Goal: Navigation & Orientation: Find specific page/section

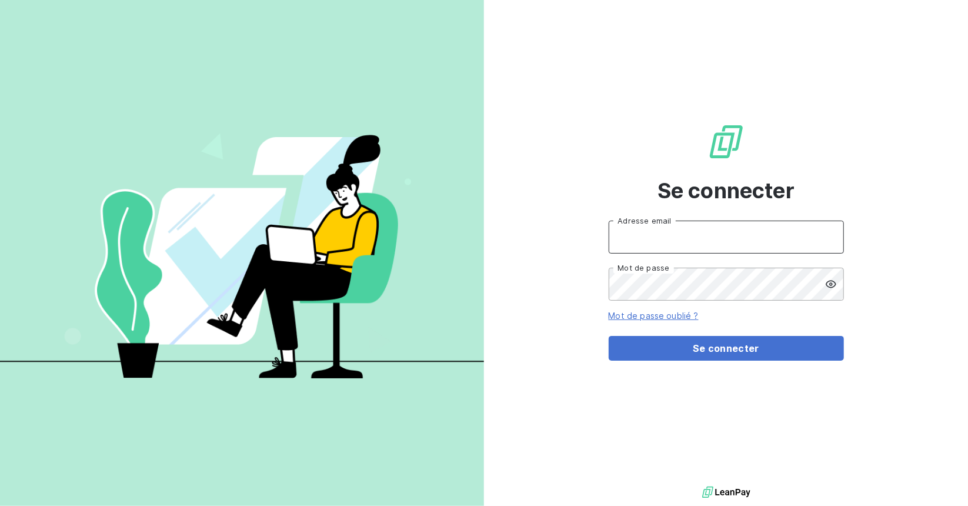
type input "[EMAIL_ADDRESS][DOMAIN_NAME]"
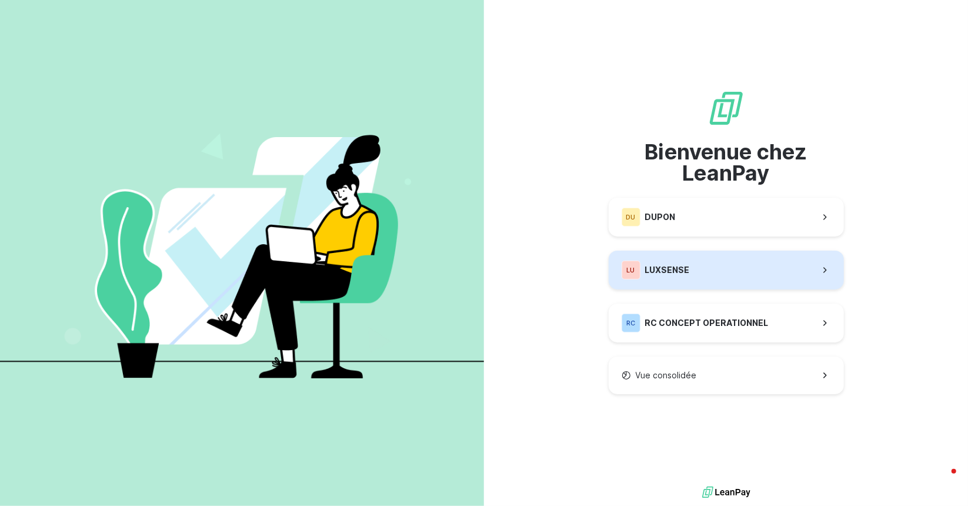
click at [675, 268] on span "LUXSENSE" at bounding box center [667, 270] width 45 height 12
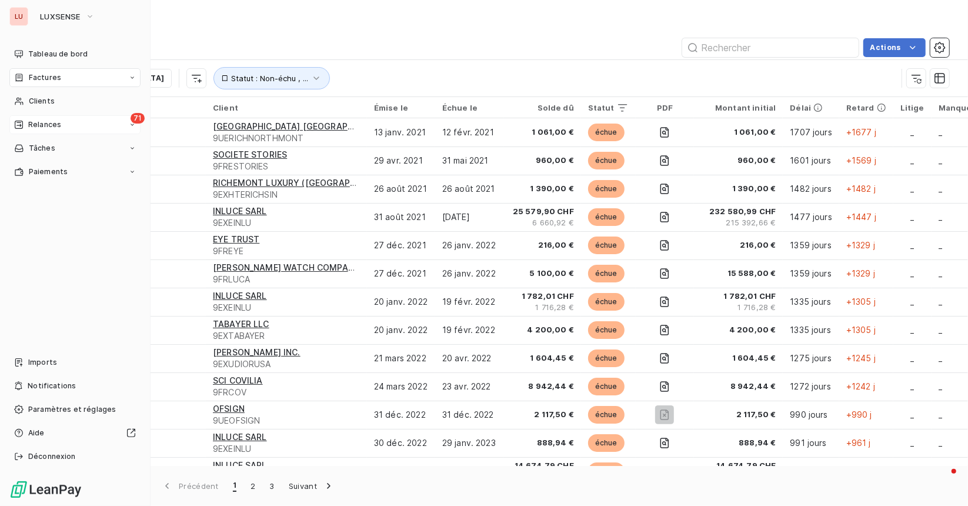
click at [41, 124] on span "Relances" at bounding box center [44, 124] width 33 height 11
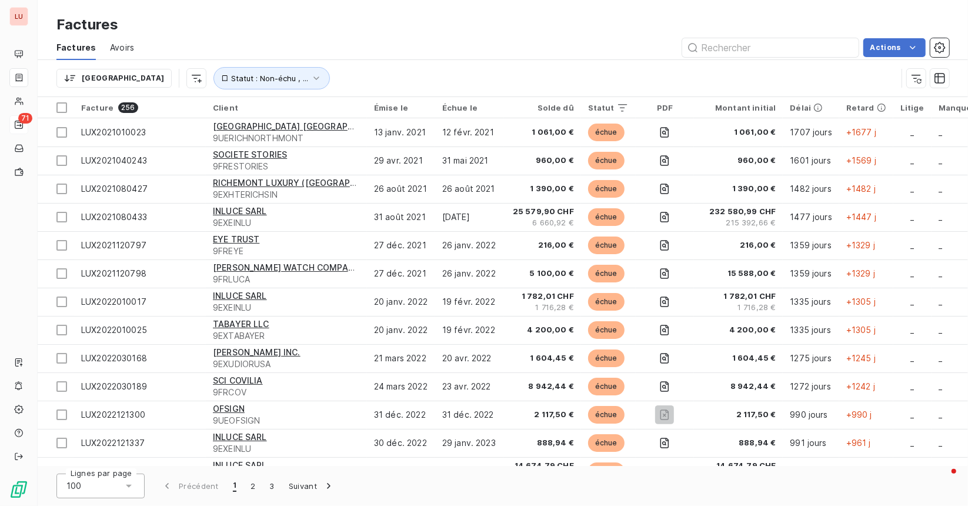
click at [585, 55] on div "Actions" at bounding box center [548, 47] width 801 height 19
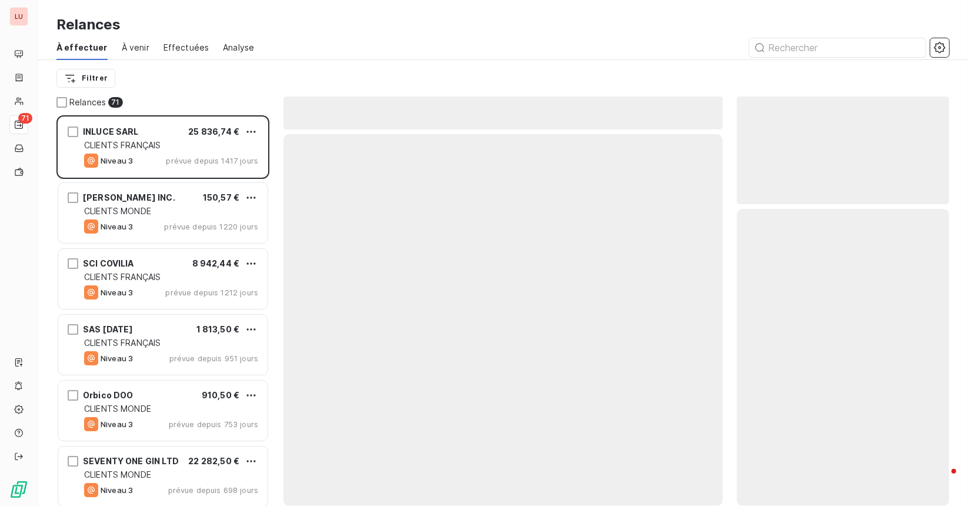
scroll to position [382, 204]
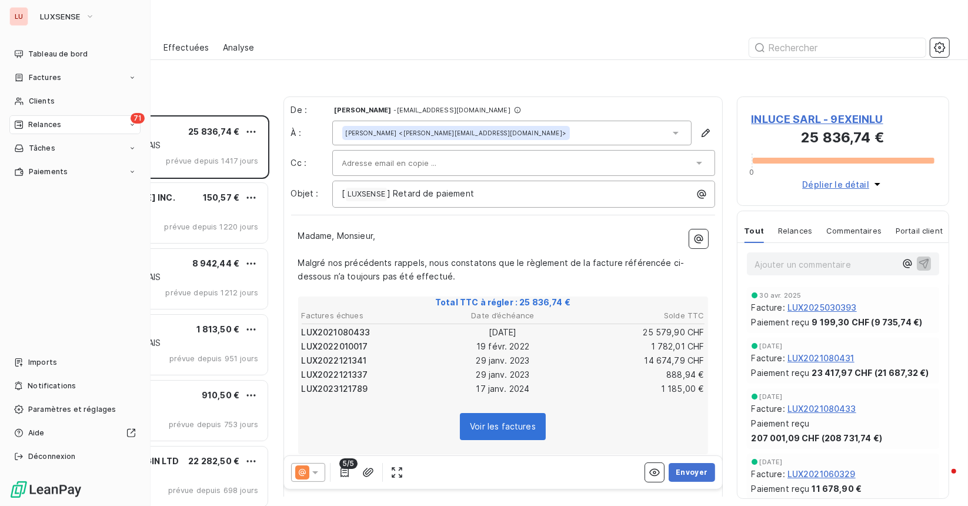
click at [31, 125] on span "Relances" at bounding box center [44, 124] width 33 height 11
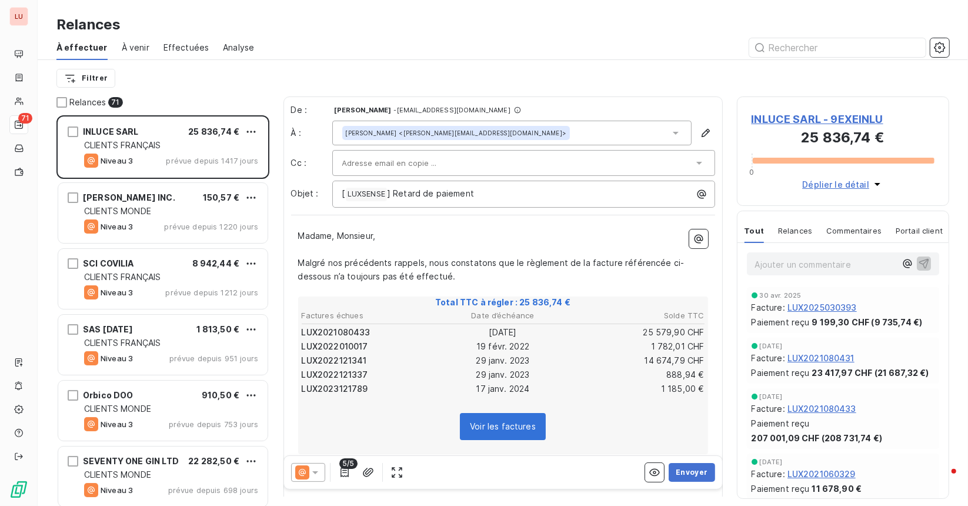
click at [158, 11] on div "Relances À effectuer À venir Effectuées Analyse Filtrer" at bounding box center [503, 48] width 930 height 96
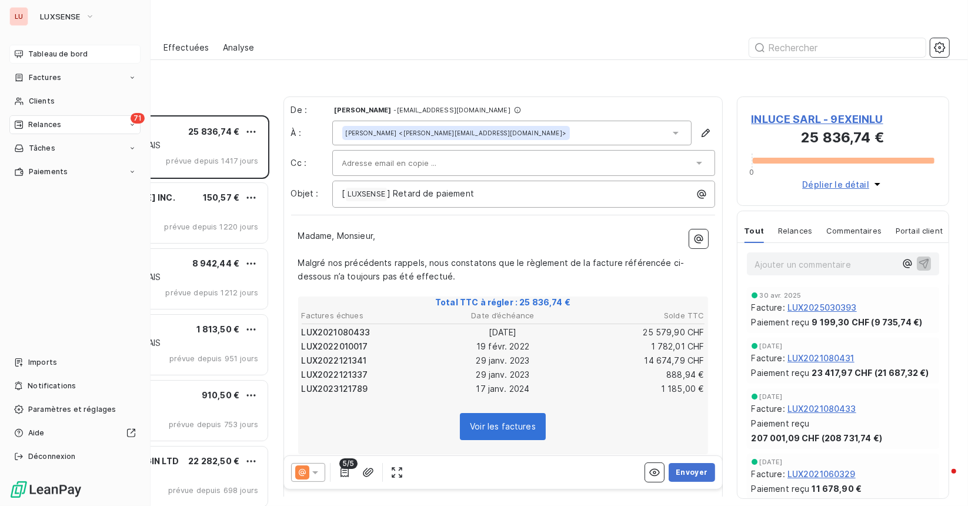
click at [57, 61] on div "Tableau de bord" at bounding box center [74, 54] width 131 height 19
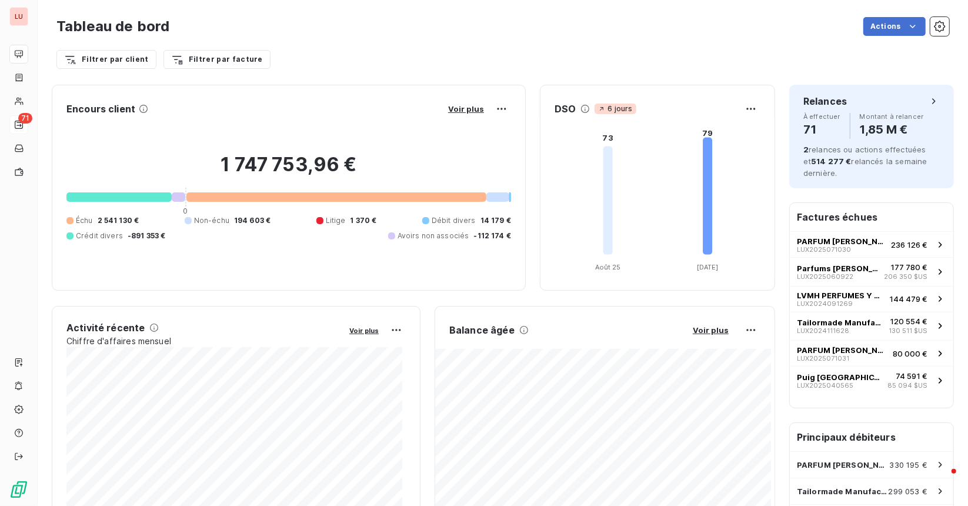
click at [414, 54] on div "Filtrer par client Filtrer par facture" at bounding box center [502, 59] width 893 height 22
click at [636, 19] on div "Actions" at bounding box center [567, 26] width 766 height 19
click at [808, 52] on div "Filtrer par client Filtrer par facture" at bounding box center [502, 59] width 893 height 22
click at [800, 41] on div "Filtrer par client Filtrer par facture" at bounding box center [502, 55] width 893 height 32
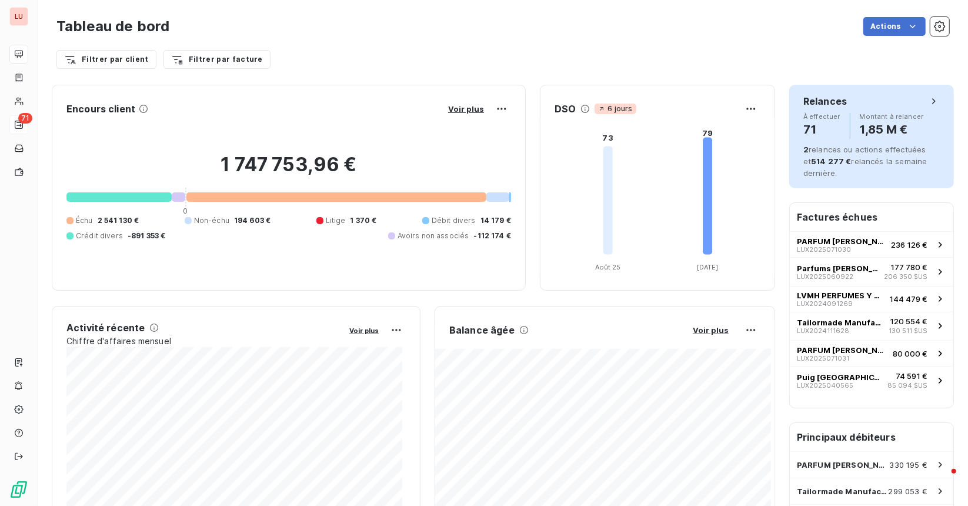
click at [823, 110] on div "Relances À effectuer 71 Montant à relancer 1,85 M €" at bounding box center [871, 116] width 136 height 45
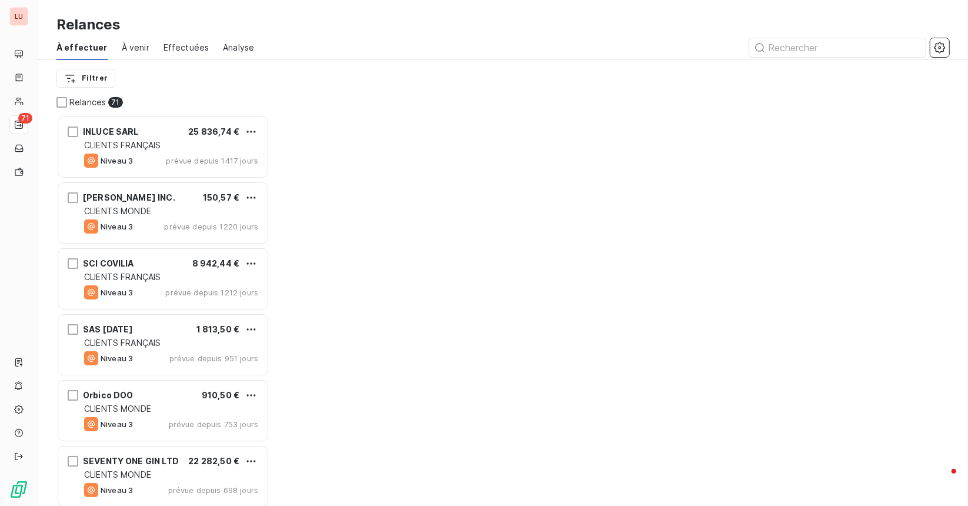
scroll to position [382, 204]
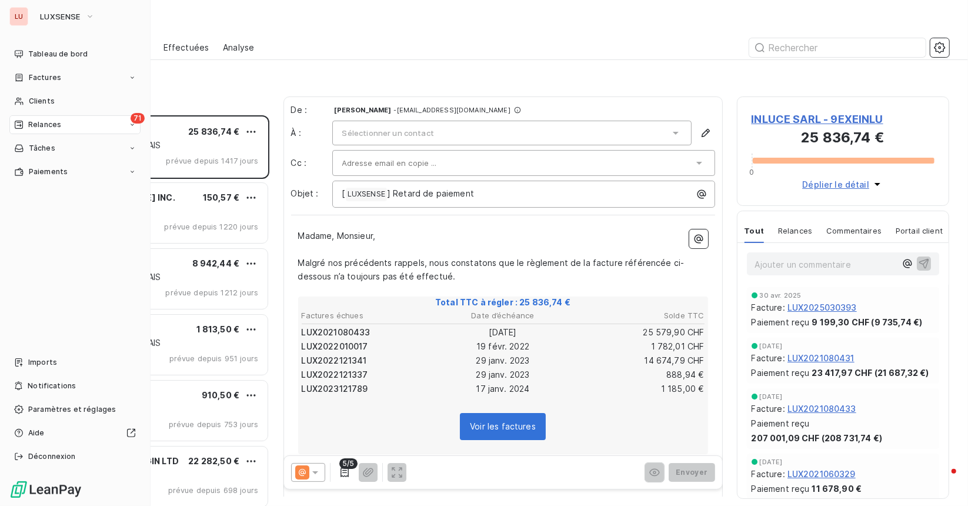
click at [17, 14] on div "LU" at bounding box center [18, 16] width 19 height 19
click at [55, 46] on div "Tableau de bord" at bounding box center [74, 54] width 131 height 19
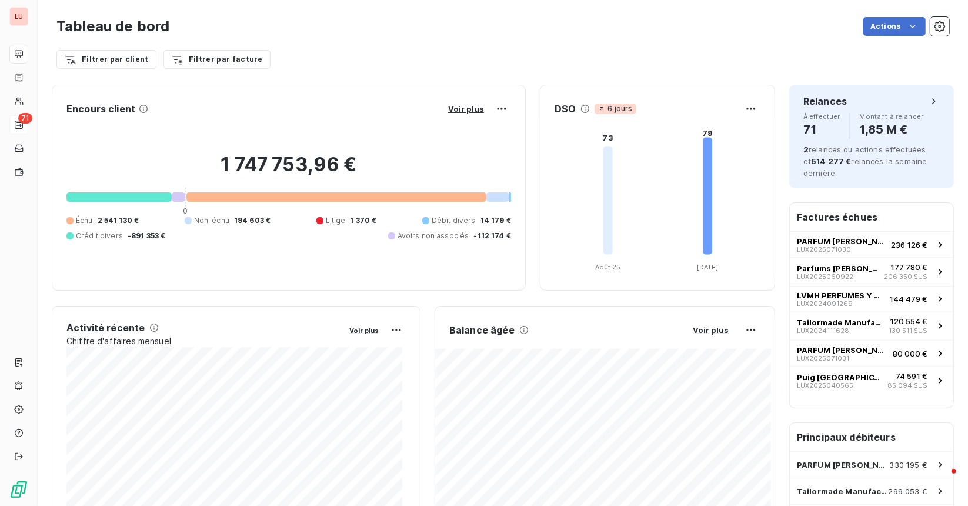
drag, startPoint x: 505, startPoint y: 43, endPoint x: 448, endPoint y: 38, distance: 57.3
click at [448, 38] on div "Tableau de bord Actions" at bounding box center [502, 26] width 893 height 25
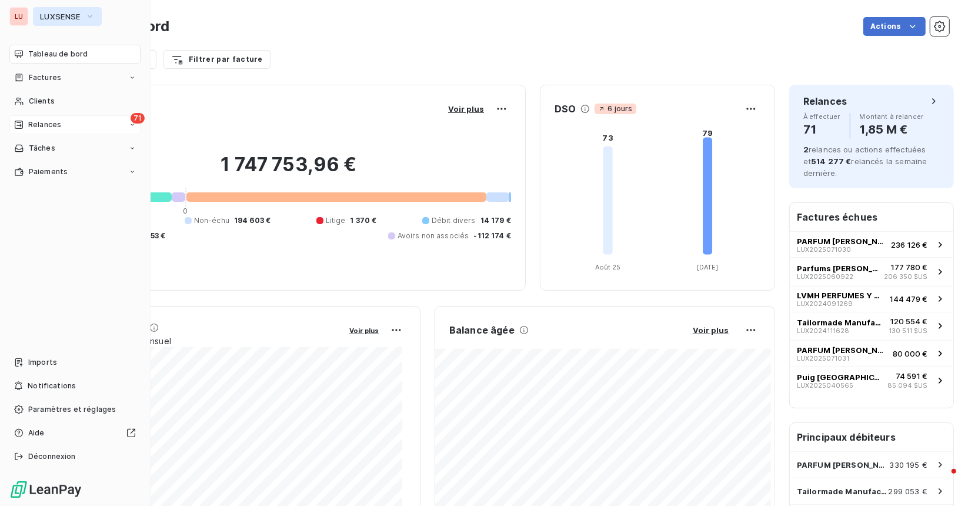
click at [66, 16] on span "LUXSENSE" at bounding box center [60, 16] width 41 height 9
click at [46, 58] on span "Tableau de bord" at bounding box center [57, 54] width 59 height 11
click at [47, 14] on span "LUXSENSE" at bounding box center [60, 16] width 41 height 9
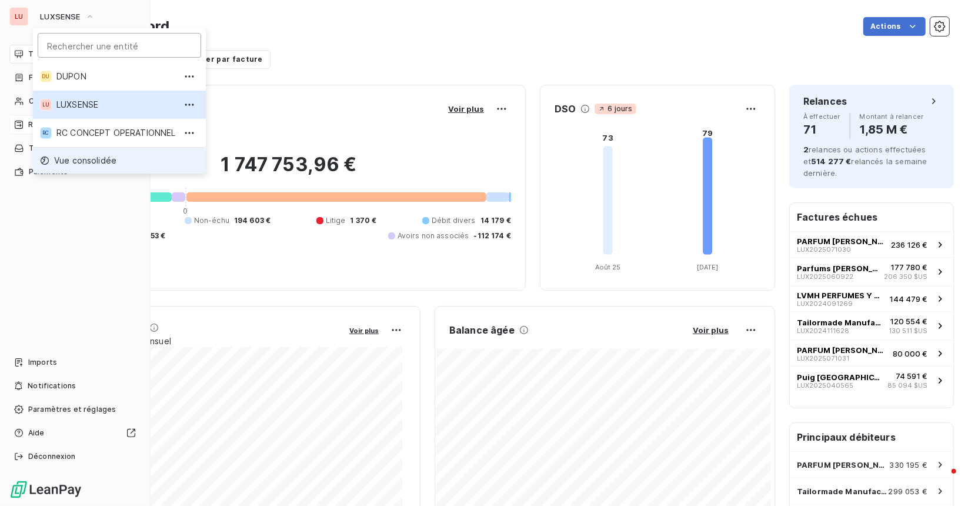
click at [84, 156] on span "Vue consolidée" at bounding box center [85, 161] width 62 height 12
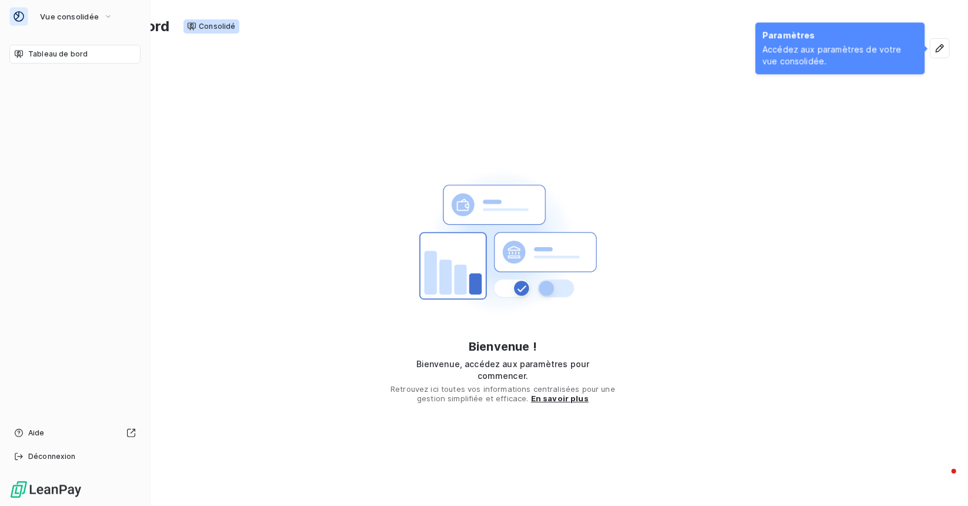
click at [15, 51] on icon at bounding box center [19, 54] width 8 height 8
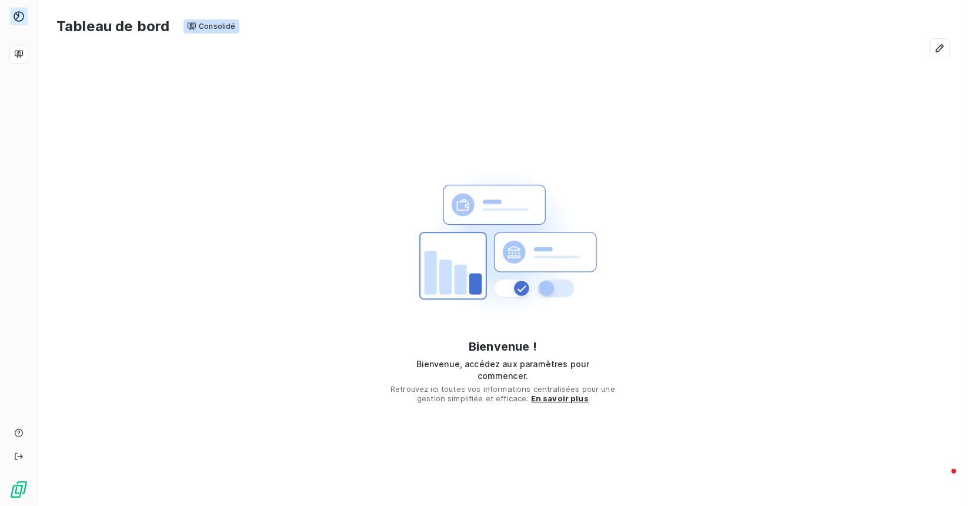
click at [941, 58] on div "Tableau de bord Consolidé" at bounding box center [503, 32] width 930 height 65
click at [936, 48] on icon "button" at bounding box center [940, 48] width 12 height 12
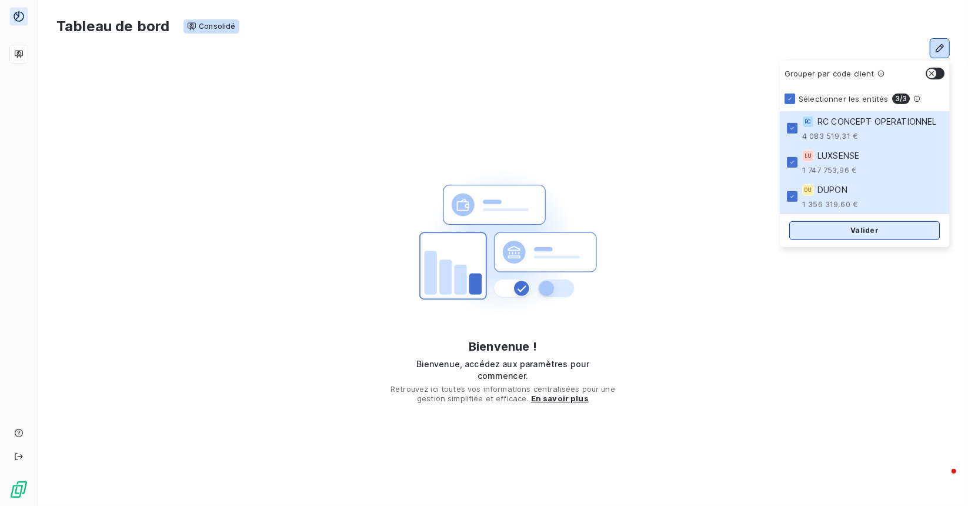
click at [850, 227] on button "Valider" at bounding box center [864, 230] width 151 height 19
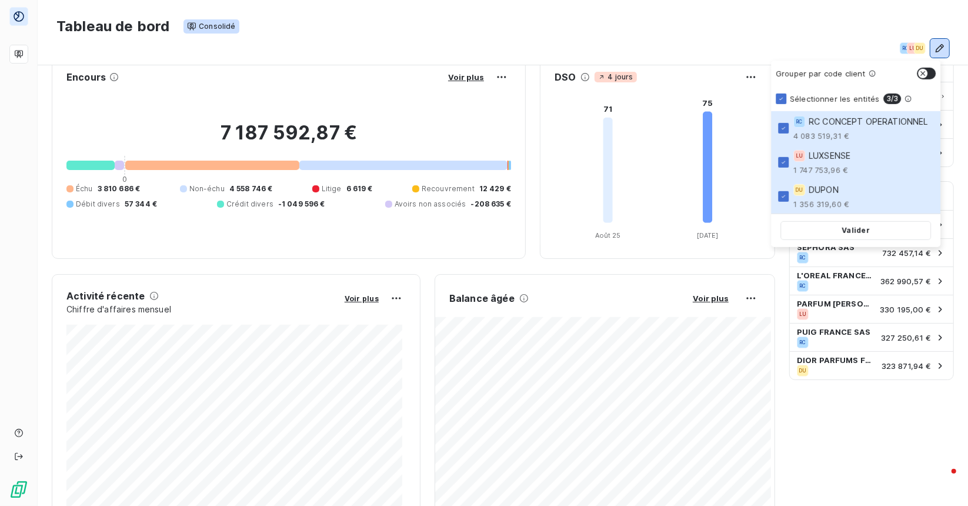
scroll to position [21, 0]
click at [229, 162] on div at bounding box center [212, 163] width 174 height 9
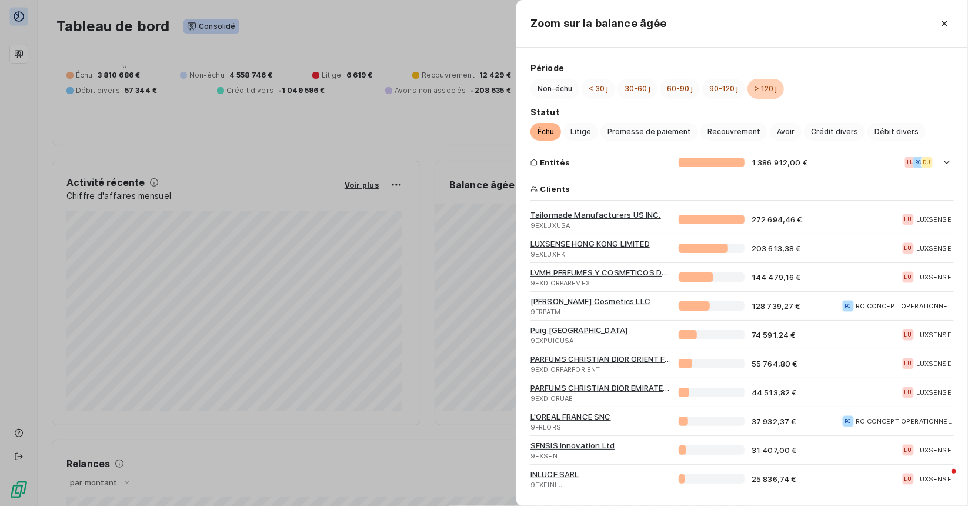
scroll to position [1, 0]
click at [949, 22] on icon "button" at bounding box center [945, 24] width 12 height 12
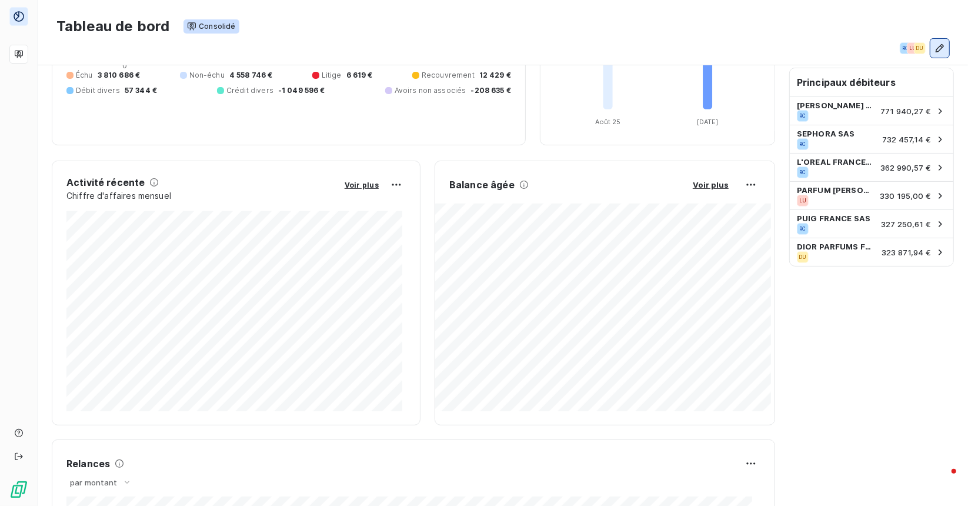
click at [934, 43] on icon "button" at bounding box center [940, 48] width 12 height 12
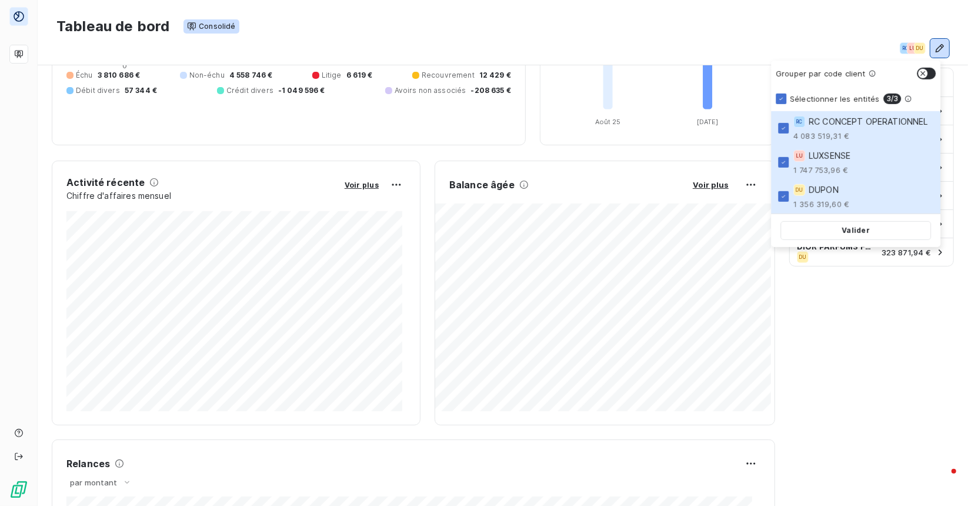
click at [864, 32] on div "Tableau de bord Consolidé" at bounding box center [502, 26] width 893 height 25
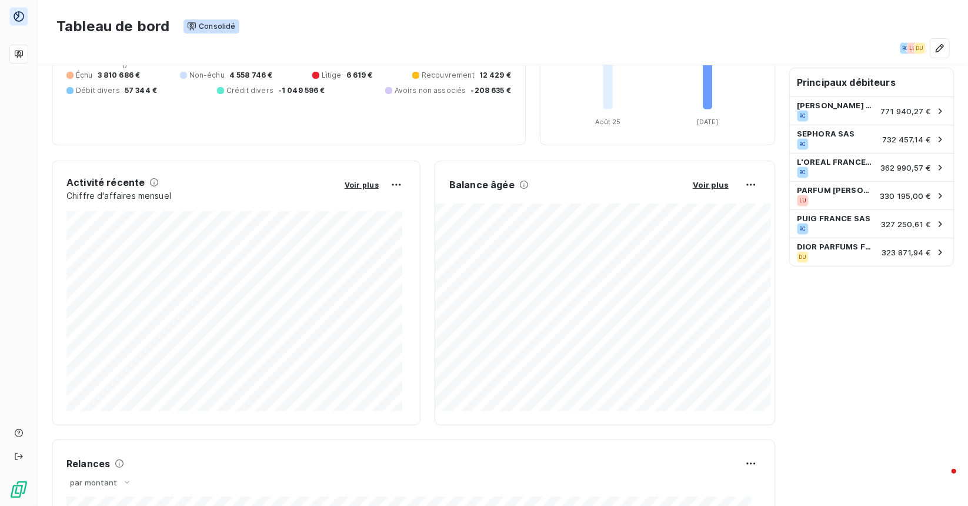
click at [356, 35] on div "Tableau de bord Consolidé" at bounding box center [502, 26] width 893 height 25
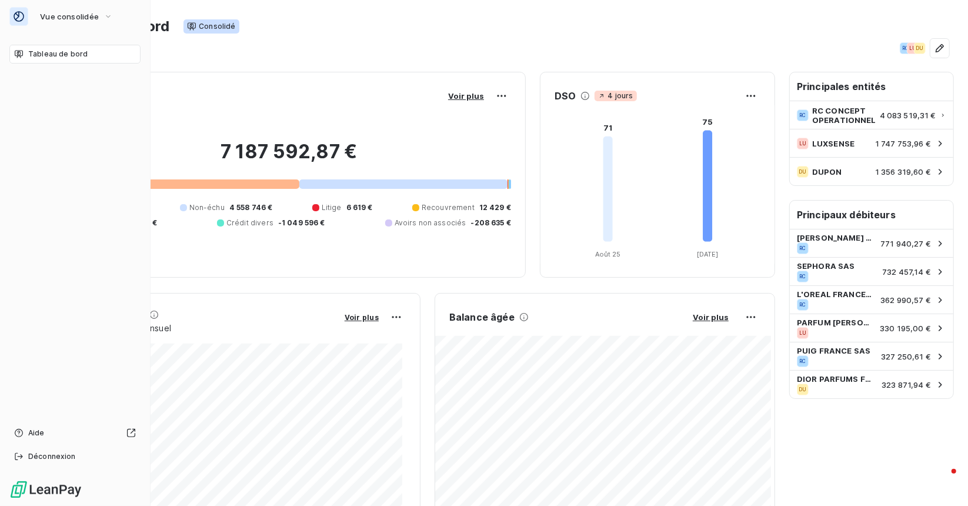
click at [34, 54] on span "Tableau de bord" at bounding box center [57, 54] width 59 height 11
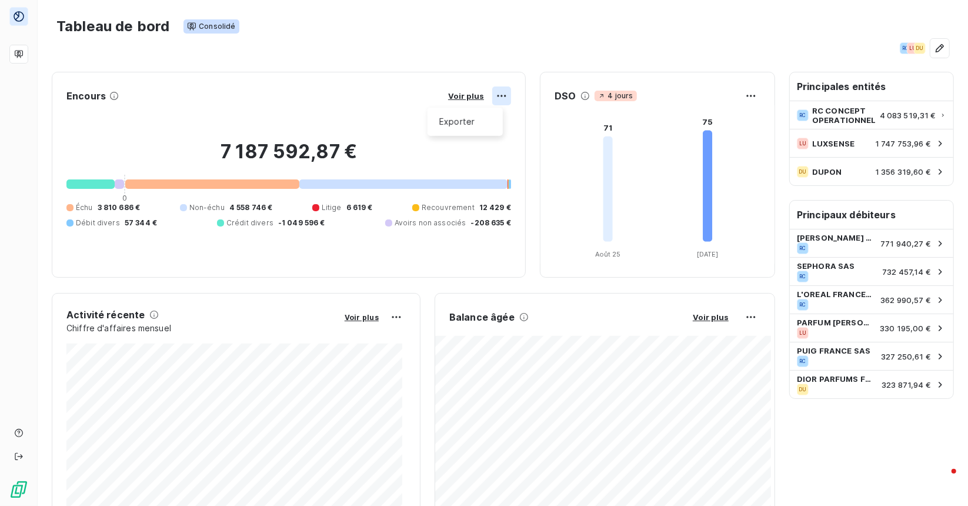
click at [493, 94] on html "Tableau de bord Consolidé RC LU DU Encours Voir plus Exporter 7 187 592,87 € 0 …" at bounding box center [484, 253] width 968 height 506
click at [576, 66] on html "Tableau de bord Consolidé RC LU DU Encours Voir plus Exporter 7 187 592,87 € 0 …" at bounding box center [484, 253] width 968 height 506
click at [934, 51] on icon "button" at bounding box center [940, 48] width 12 height 12
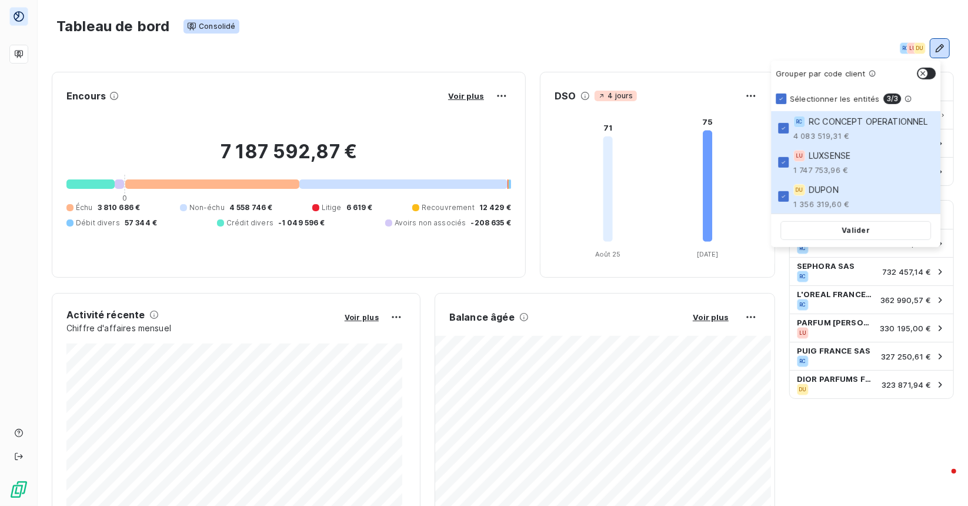
click at [669, 38] on div "Tableau de bord Consolidé" at bounding box center [502, 26] width 893 height 25
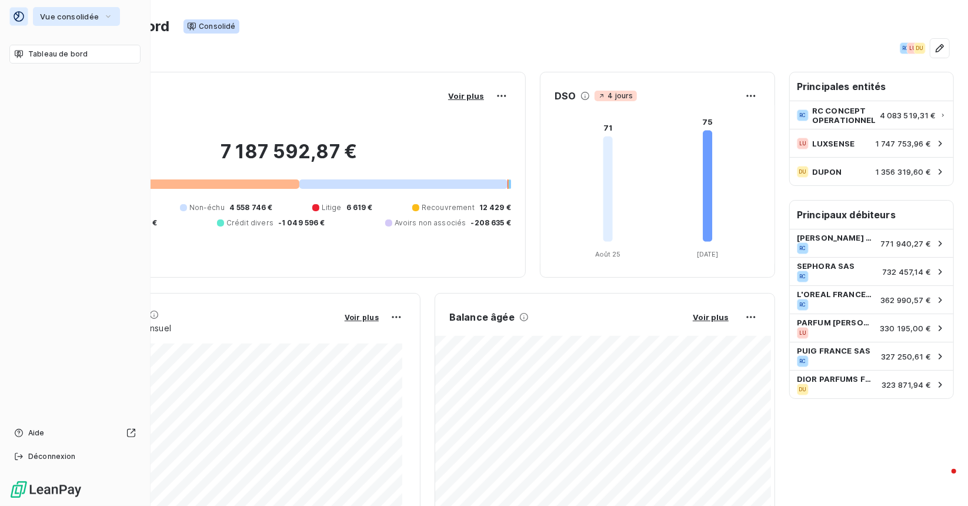
click at [85, 12] on span "Vue consolidée" at bounding box center [69, 16] width 59 height 9
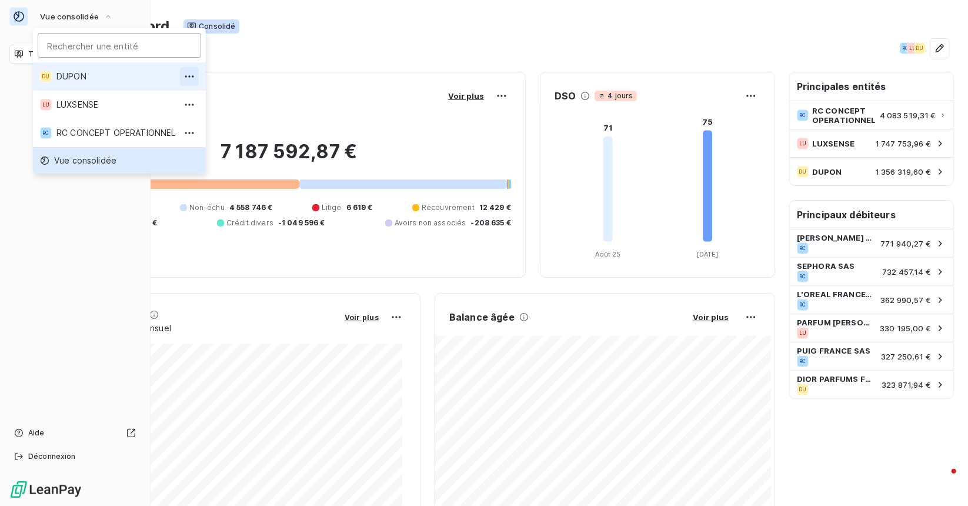
click at [194, 73] on icon "button" at bounding box center [190, 77] width 12 height 12
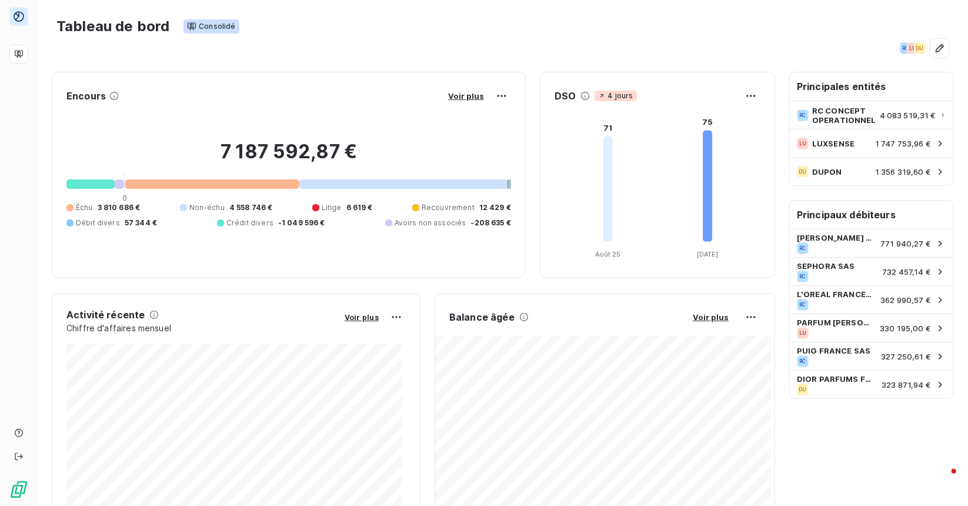
click at [393, 52] on div "RC LU DU" at bounding box center [502, 48] width 893 height 19
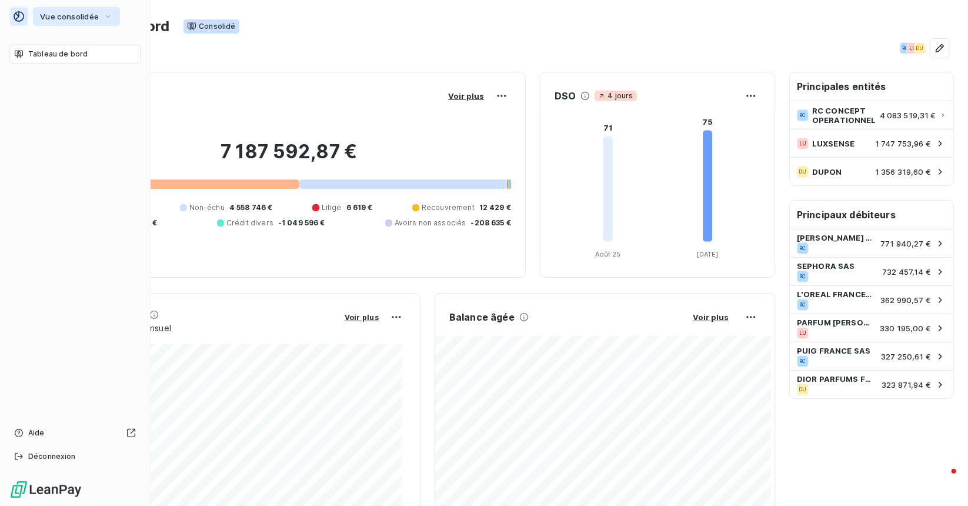
click at [69, 14] on span "Vue consolidée" at bounding box center [69, 16] width 59 height 9
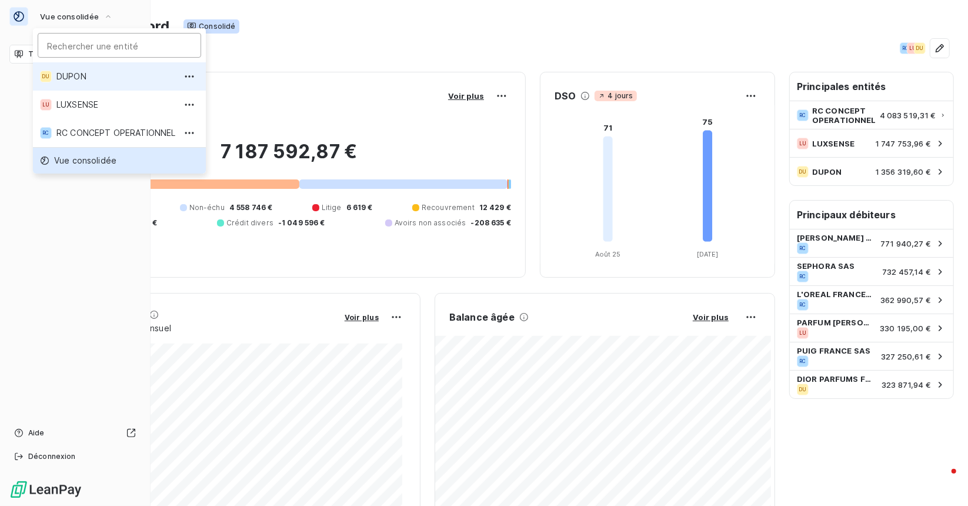
click at [62, 66] on li "DU DUPON" at bounding box center [119, 76] width 173 height 28
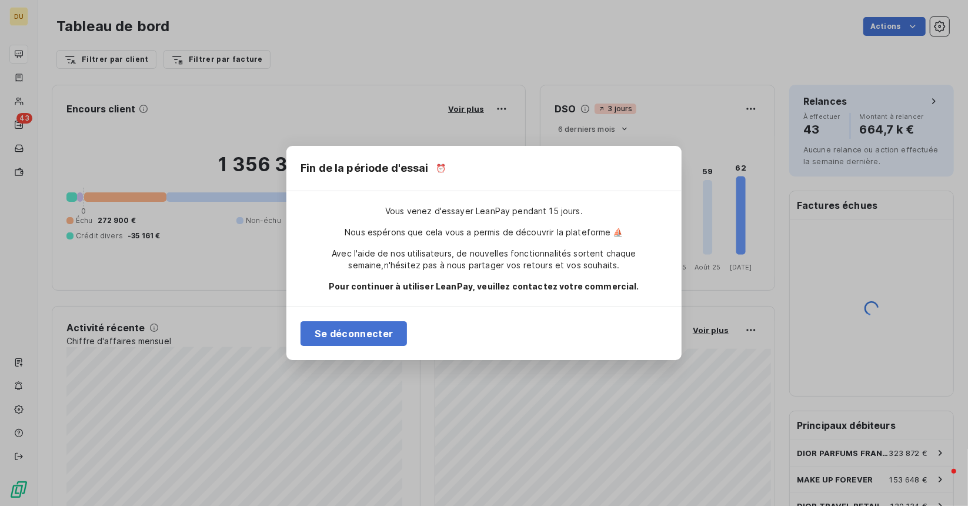
click at [649, 50] on div "Fin de la période d'essai ⏰ Vous venez d'essayer LeanPay pendant 15 jours. Nous…" at bounding box center [484, 253] width 968 height 506
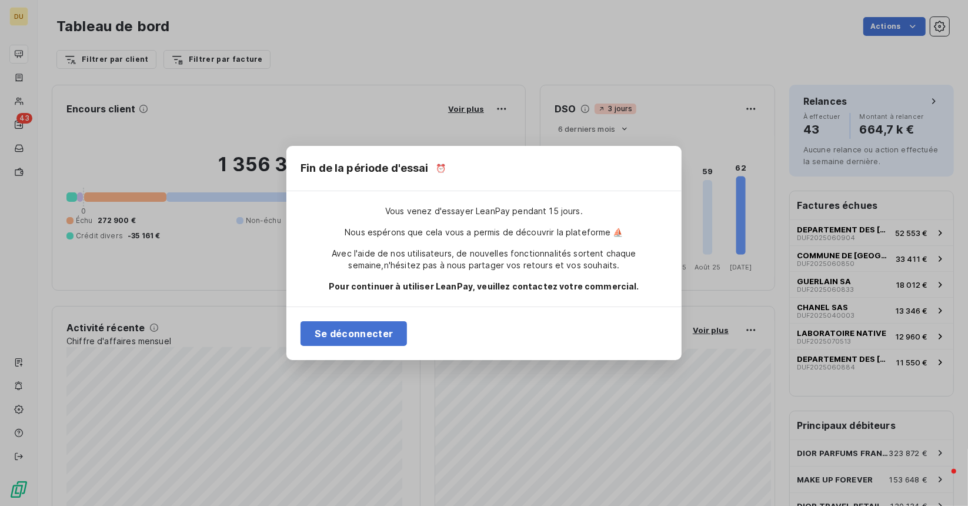
click at [28, 11] on div "Fin de la période d'essai ⏰ Vous venez d'essayer LeanPay pendant 15 jours. Nous…" at bounding box center [484, 253] width 968 height 506
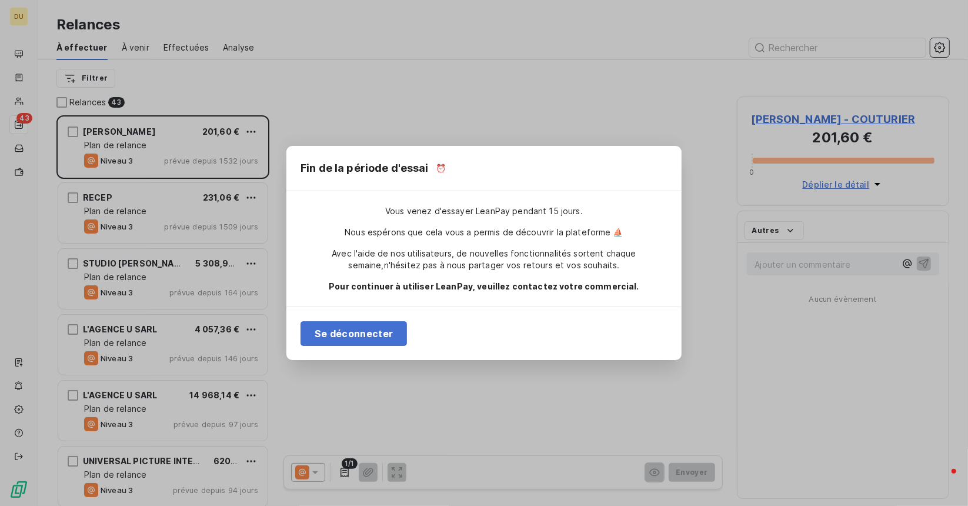
scroll to position [382, 204]
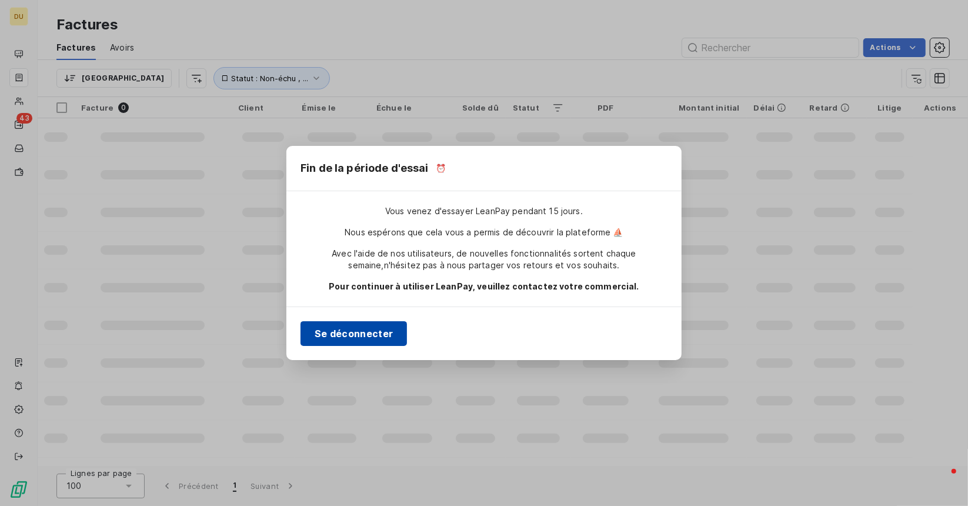
click at [365, 329] on button "Se déconnecter" at bounding box center [354, 333] width 106 height 25
